Goal: Information Seeking & Learning: Learn about a topic

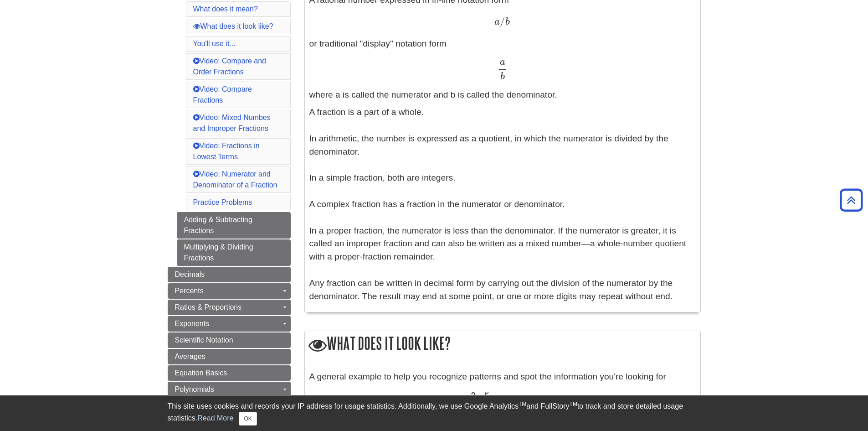
scroll to position [91, 0]
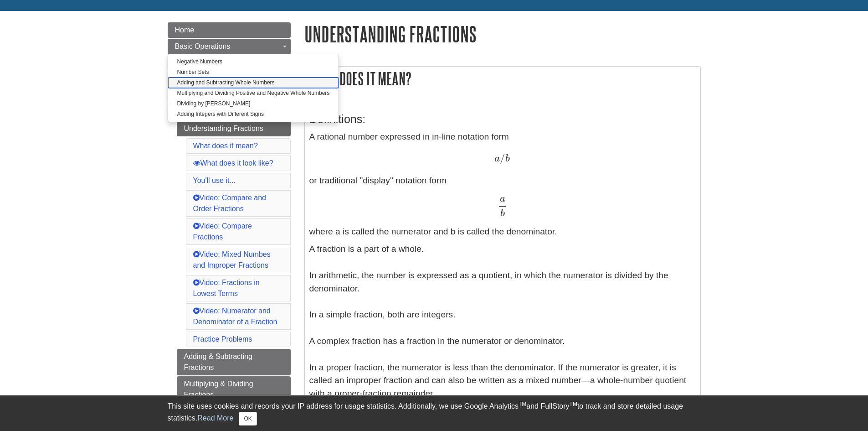
click at [189, 81] on link "Adding and Subtracting Whole Numbers" at bounding box center [253, 82] width 171 height 10
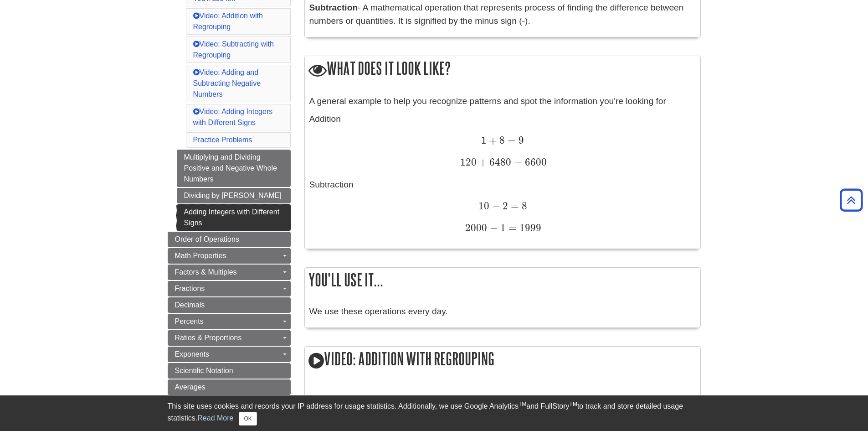
scroll to position [273, 0]
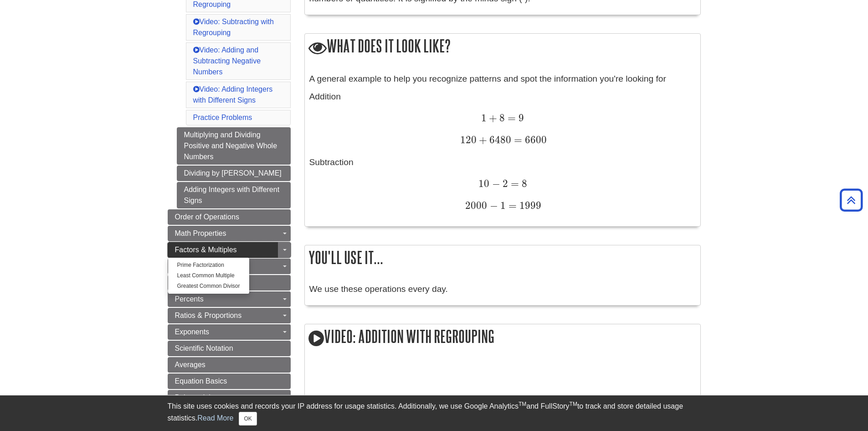
click at [199, 252] on span "Factors & Multiples" at bounding box center [206, 250] width 62 height 8
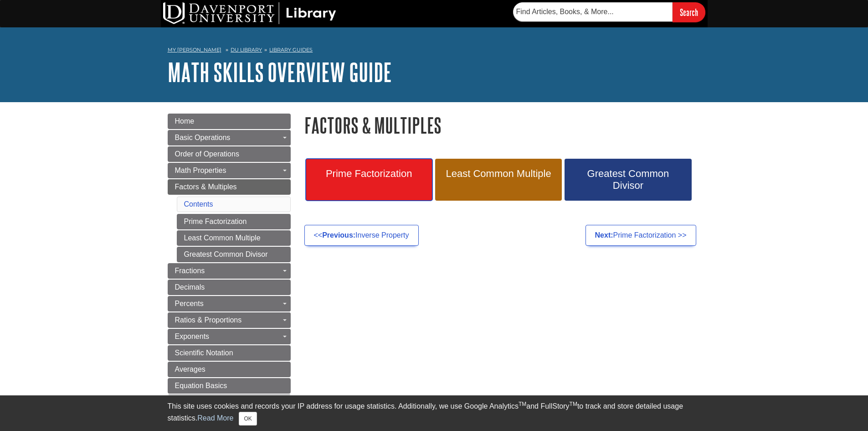
click at [387, 187] on link "Prime Factorization" at bounding box center [369, 180] width 127 height 42
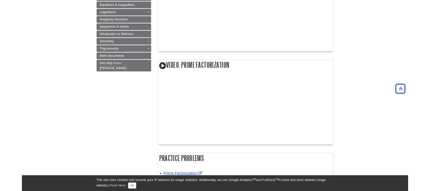
scroll to position [534, 0]
